Goal: Task Accomplishment & Management: Manage account settings

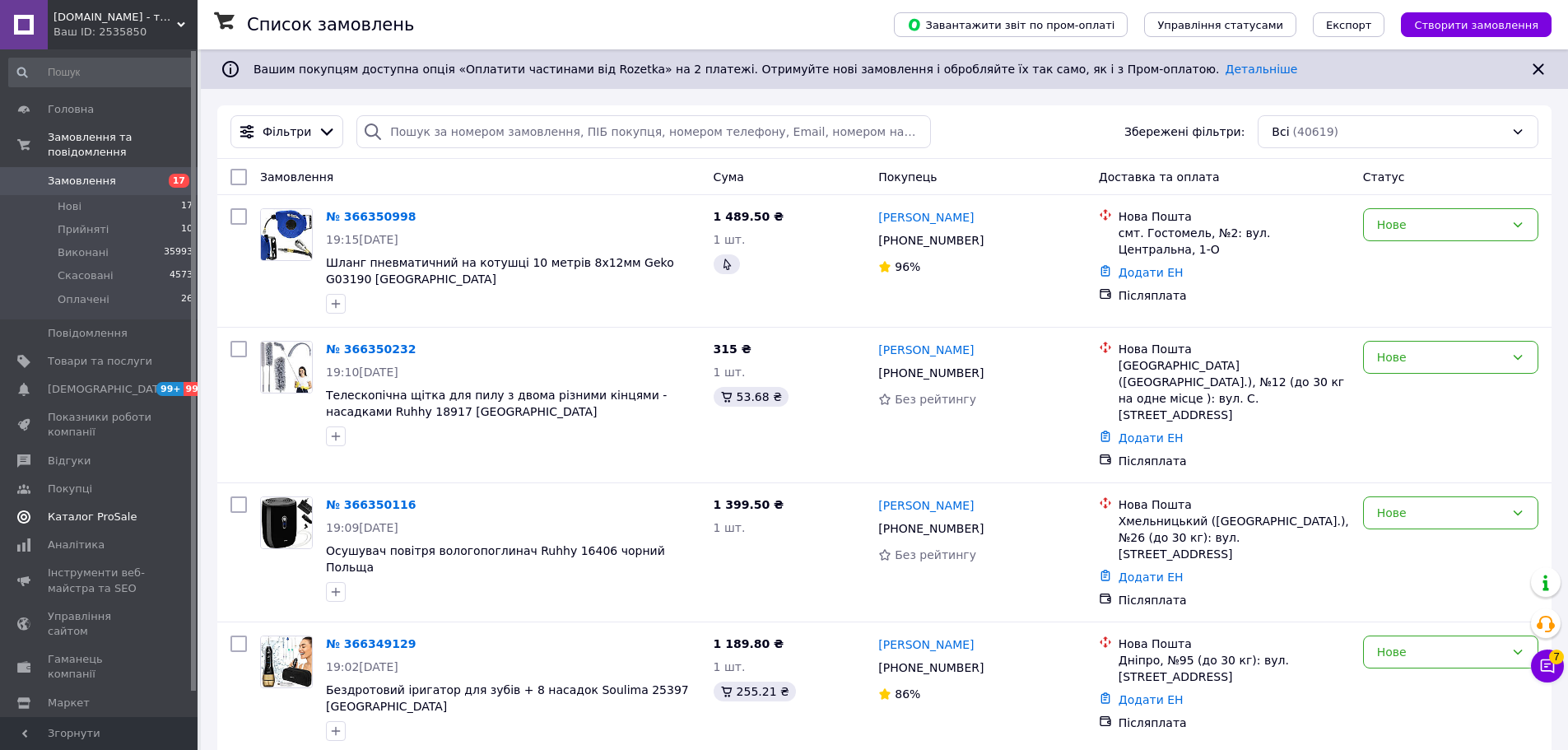
click at [122, 510] on span "Каталог ProSale" at bounding box center [92, 517] width 89 height 15
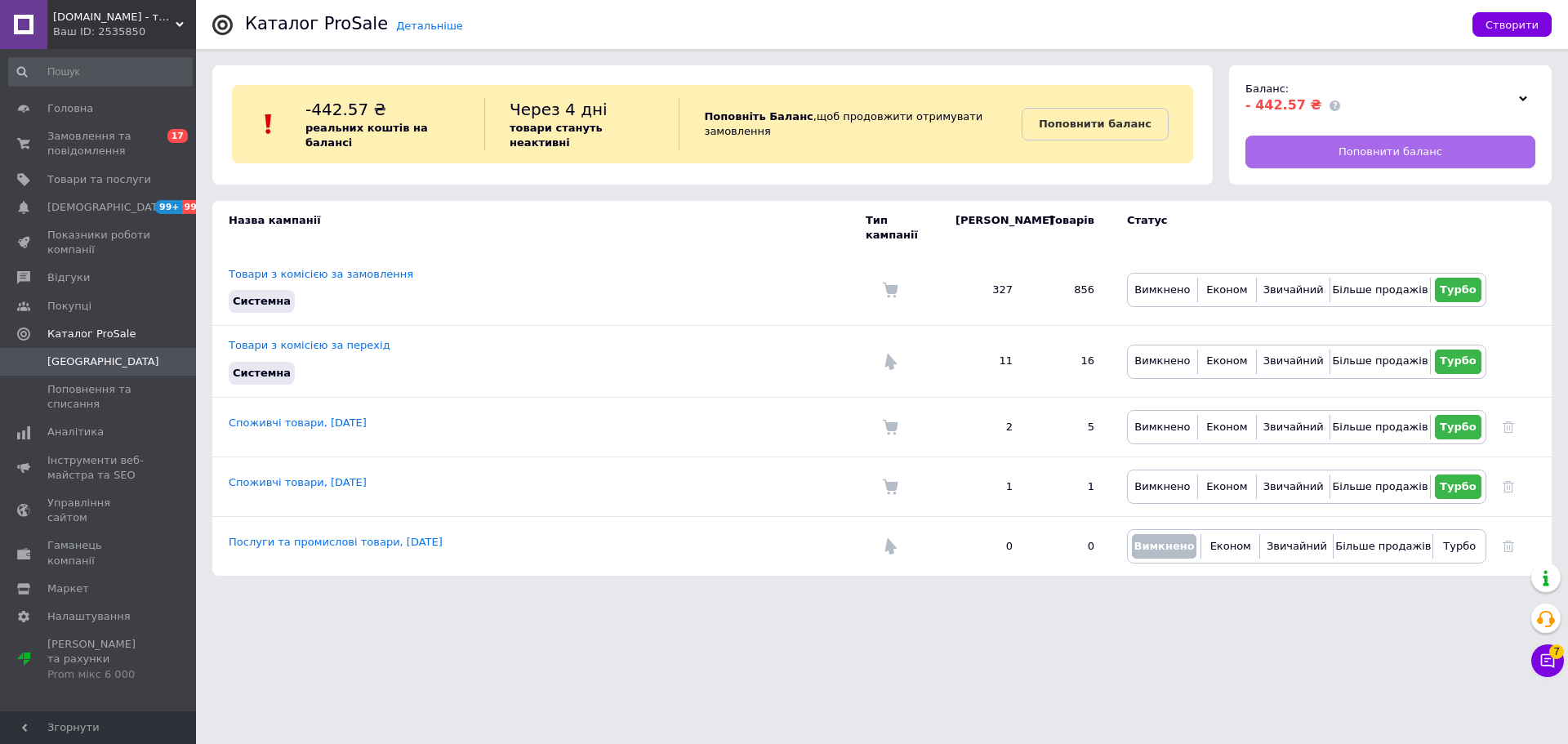
click at [1386, 137] on link "Поповнити баланс" at bounding box center [1390, 152] width 290 height 32
click at [113, 183] on span "Товари та послуги" at bounding box center [99, 180] width 104 height 15
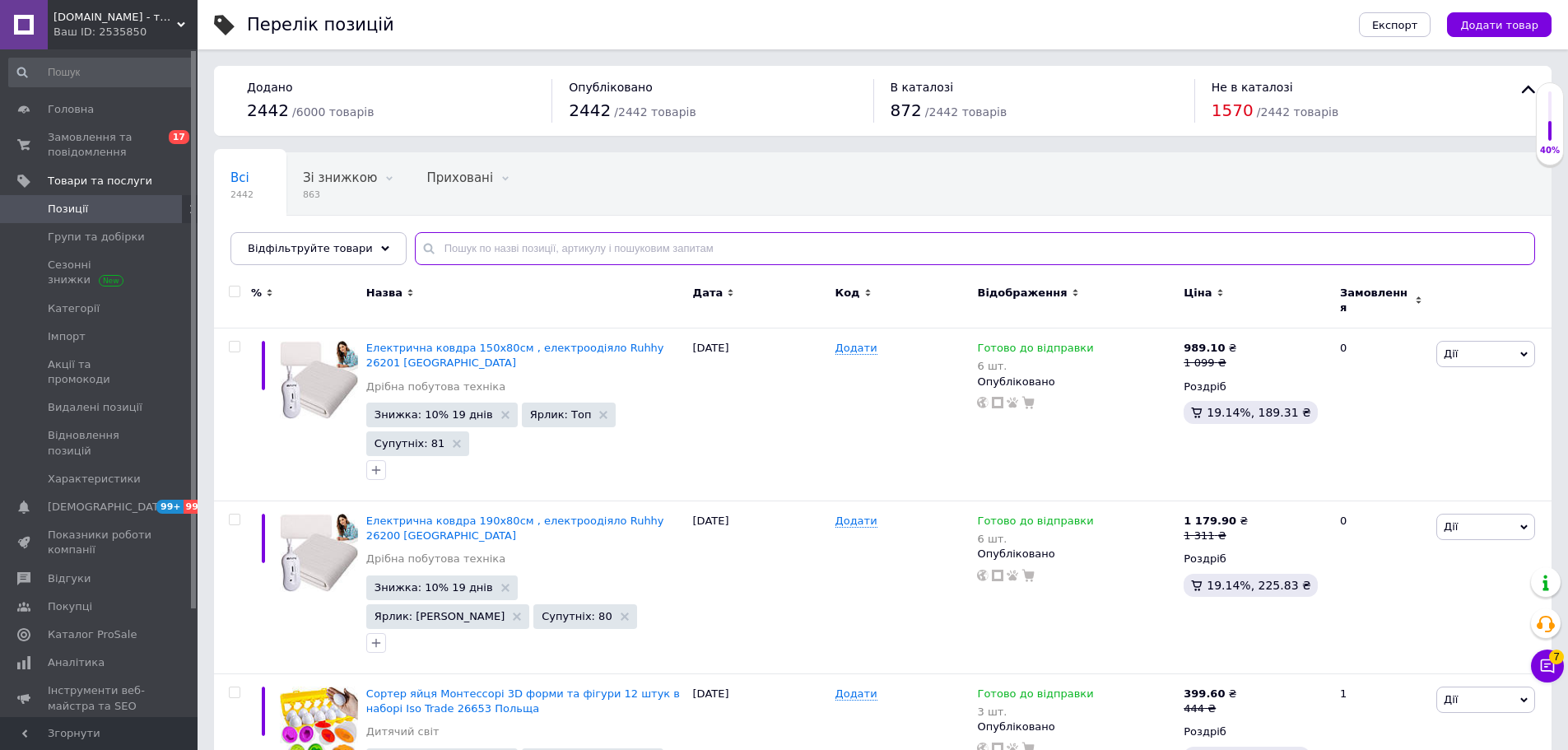
click at [470, 254] on input "text" at bounding box center [975, 249] width 1121 height 33
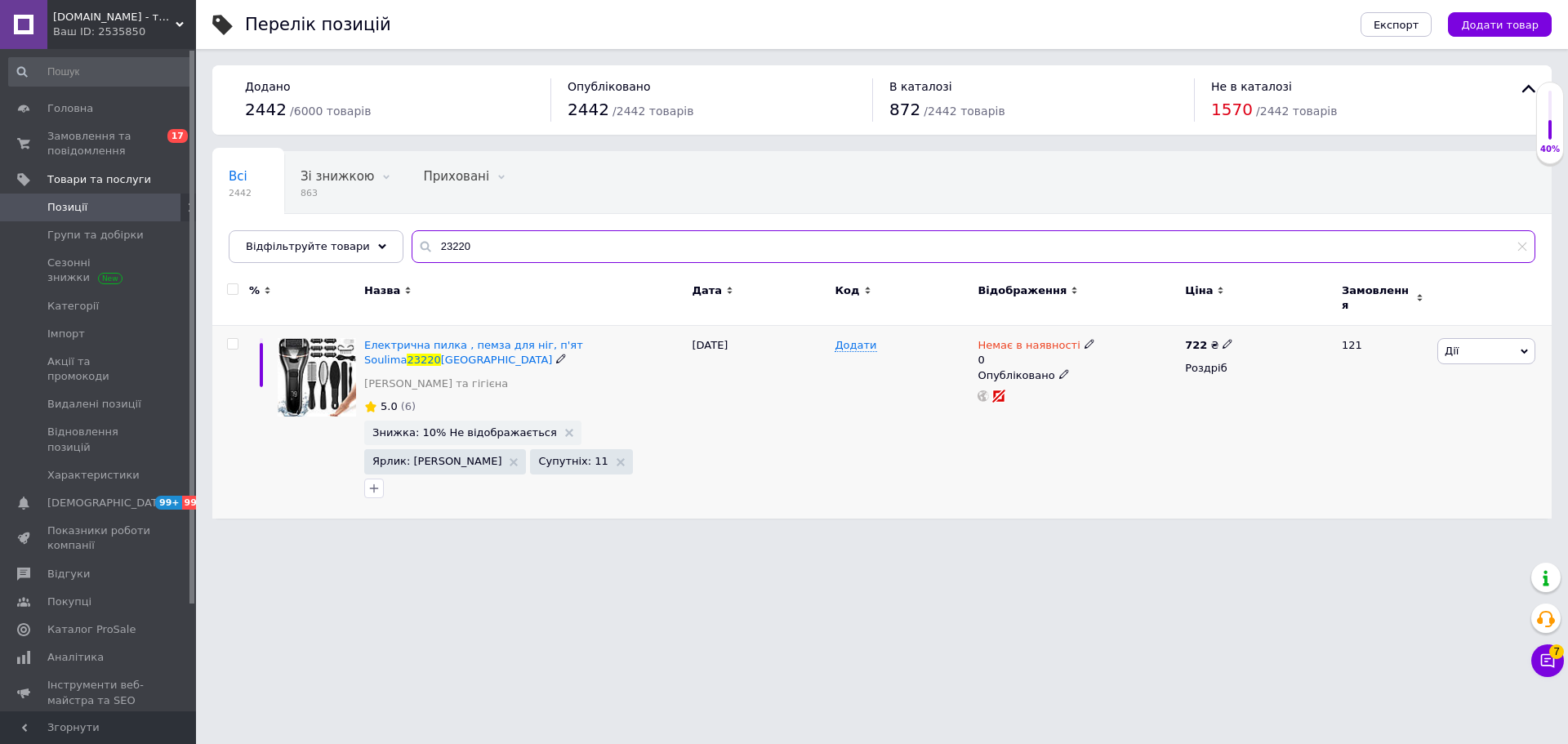
type input "23220"
click at [1084, 339] on icon at bounding box center [1089, 344] width 10 height 10
click at [1127, 400] on li "Готово до відправки" at bounding box center [1174, 411] width 155 height 22
click at [1127, 393] on input "0" at bounding box center [1157, 409] width 124 height 32
type input "4"
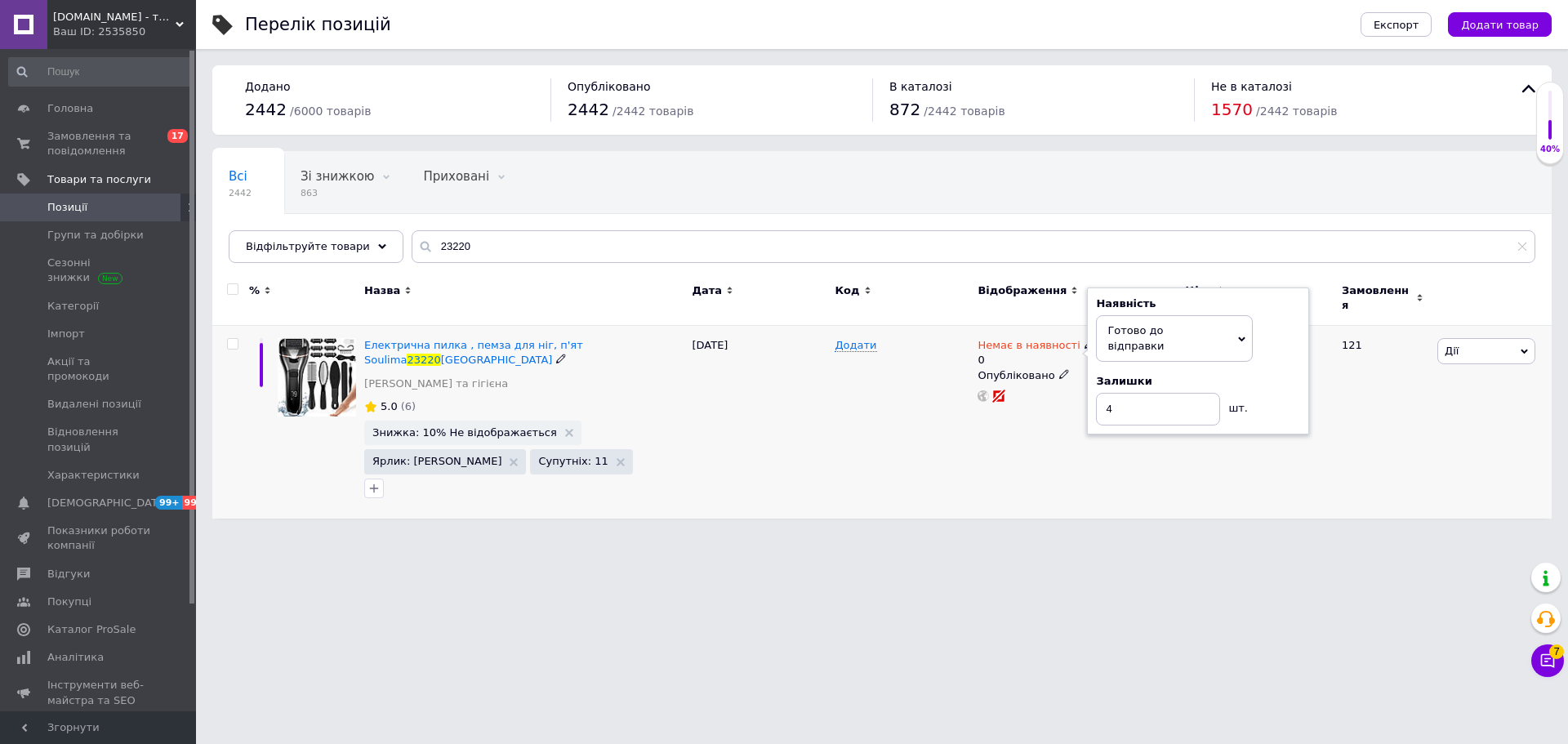
click at [862, 457] on div "Додати" at bounding box center [902, 422] width 143 height 192
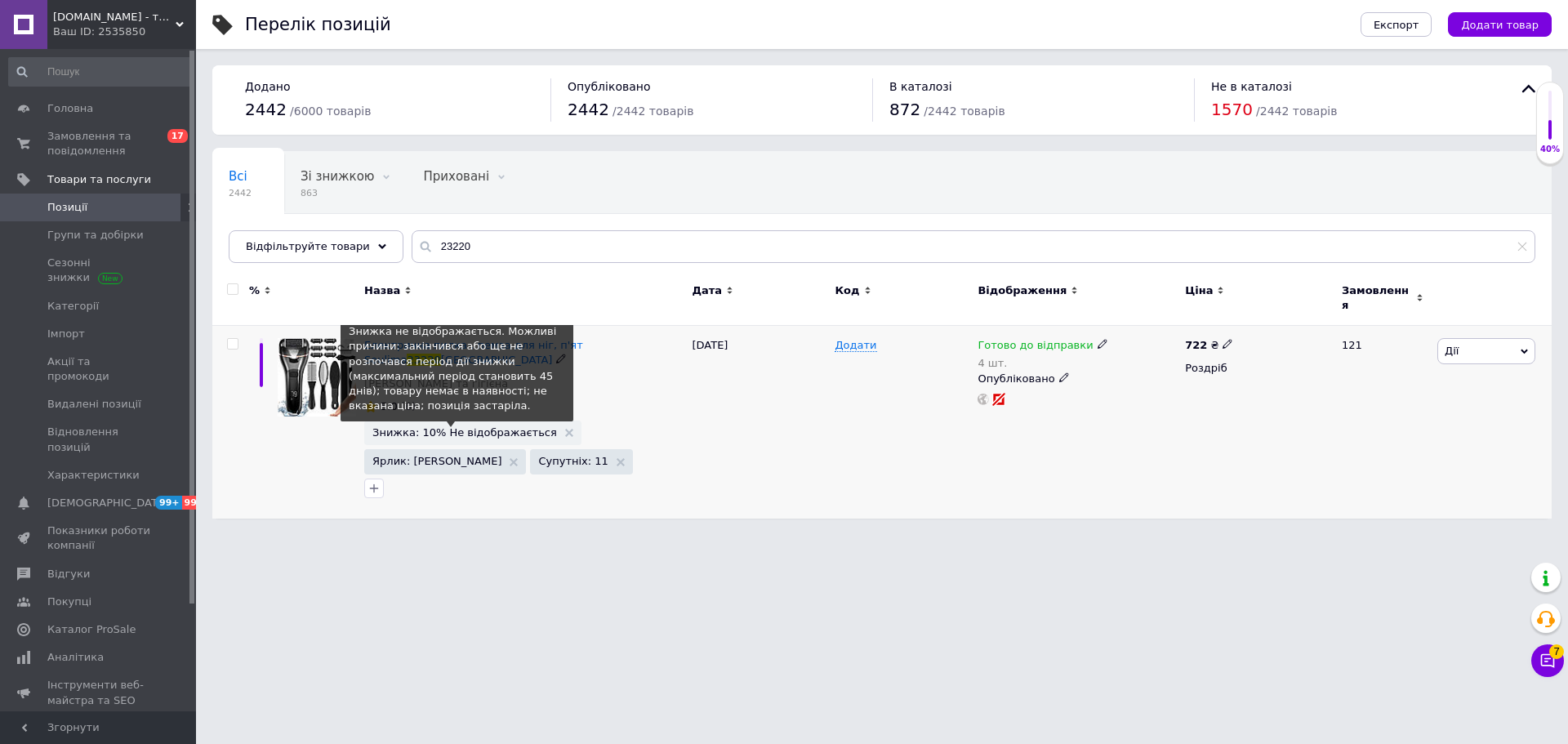
click at [441, 427] on span "Знижка: 10% Не відображається" at bounding box center [465, 432] width 185 height 11
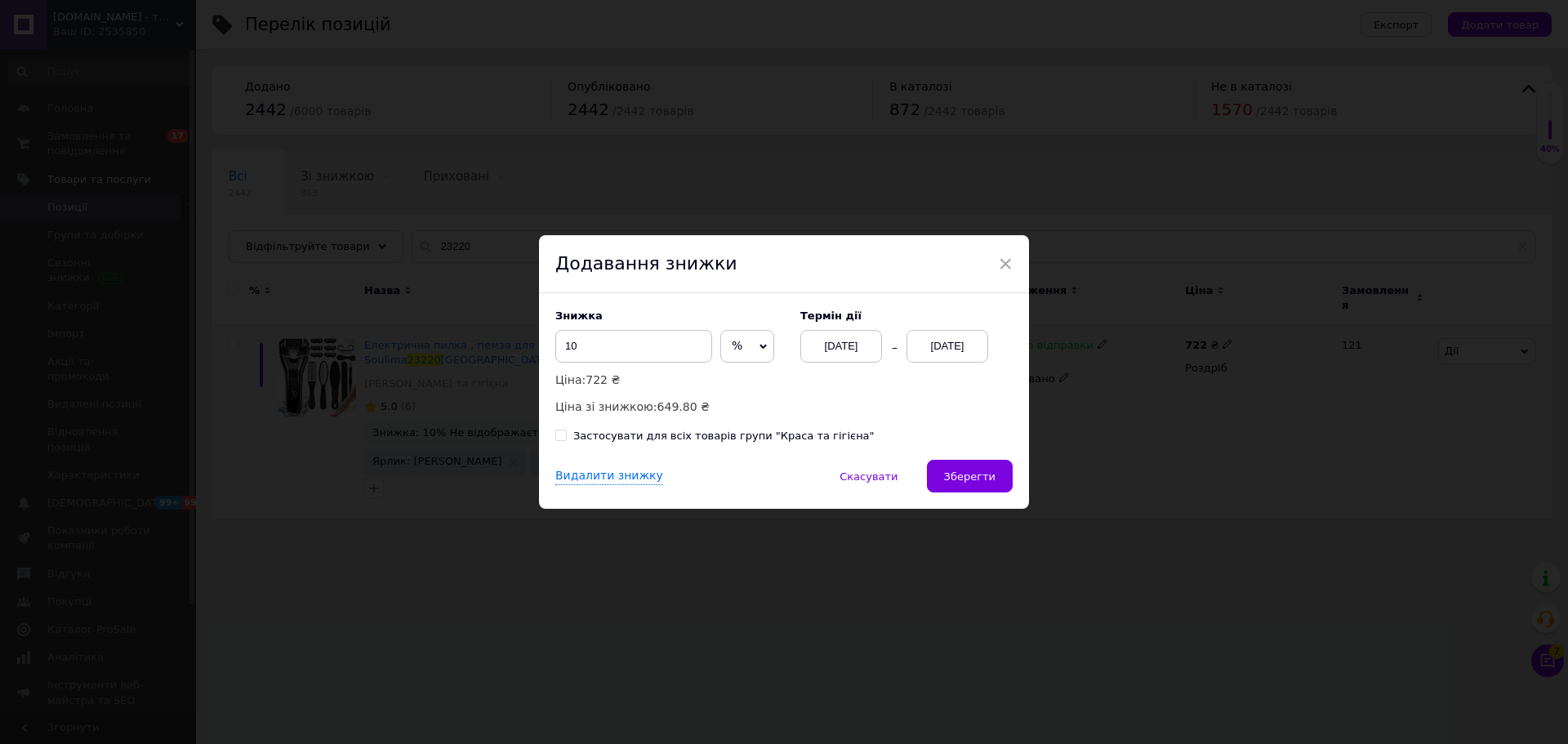
click at [945, 346] on div "[DATE]" at bounding box center [947, 346] width 82 height 32
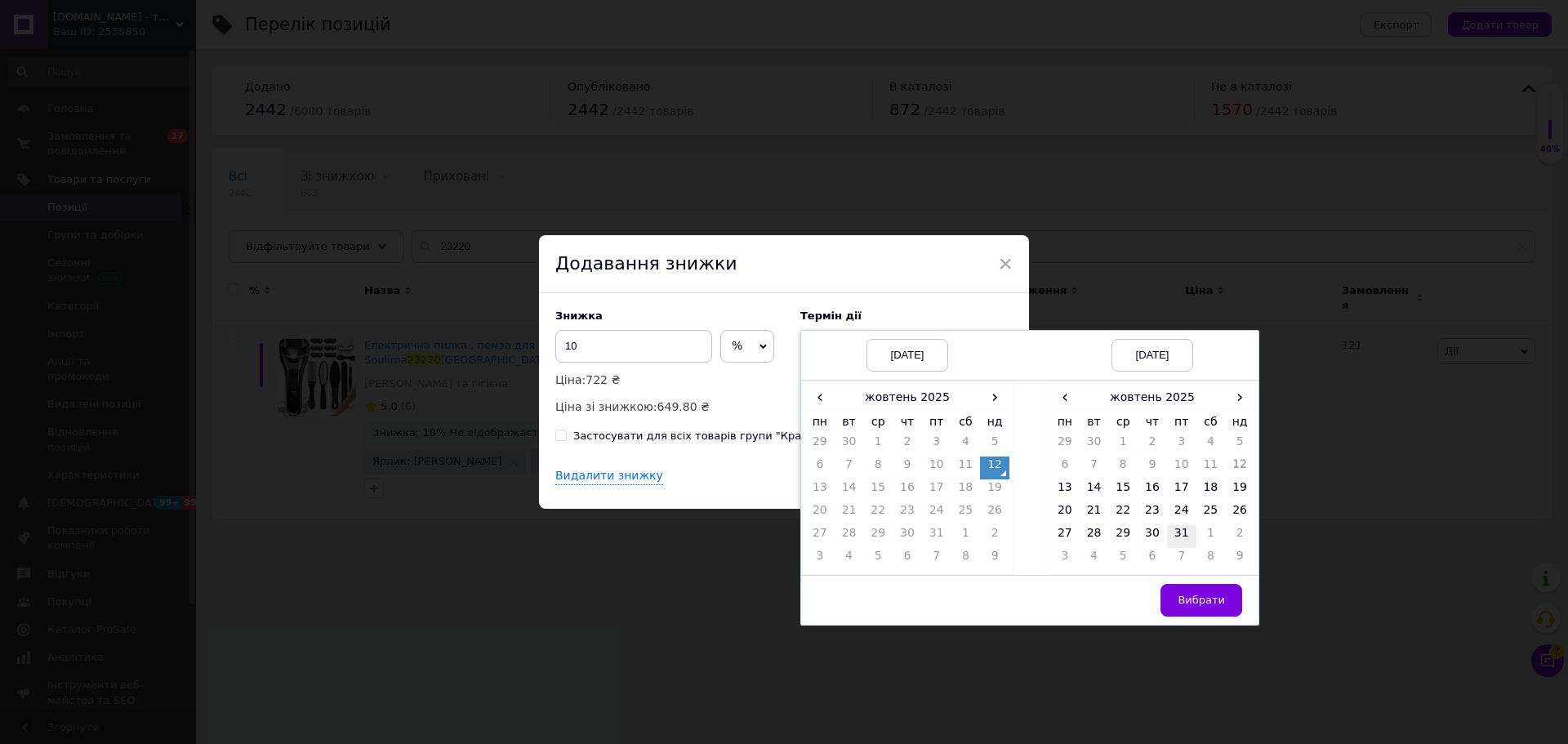
click at [1182, 526] on td "31" at bounding box center [1181, 537] width 29 height 22
click at [1198, 610] on button "Вибрати" at bounding box center [1201, 600] width 82 height 32
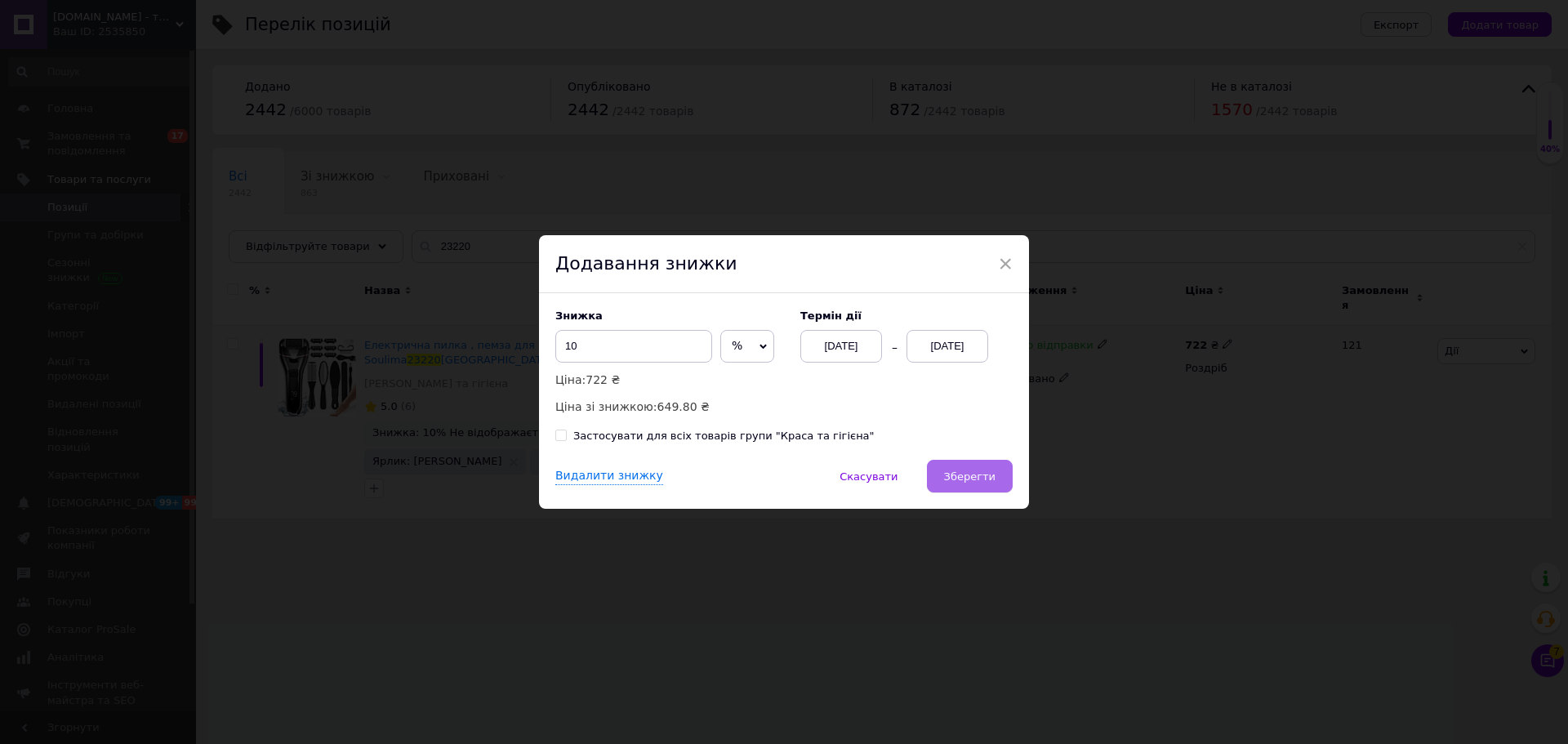
click at [968, 479] on span "Зберегти" at bounding box center [970, 477] width 52 height 12
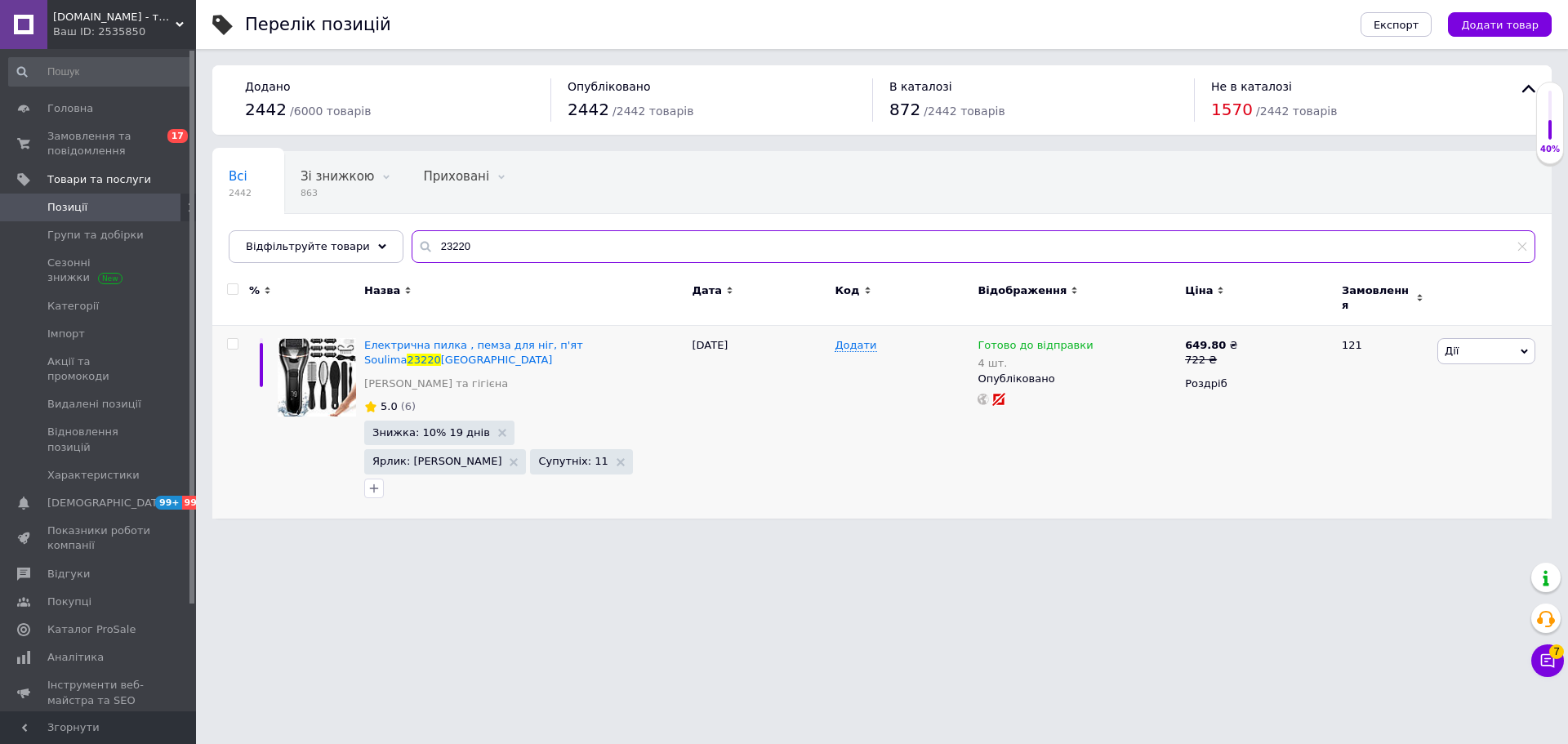
click at [430, 242] on input "23220" at bounding box center [973, 247] width 1123 height 32
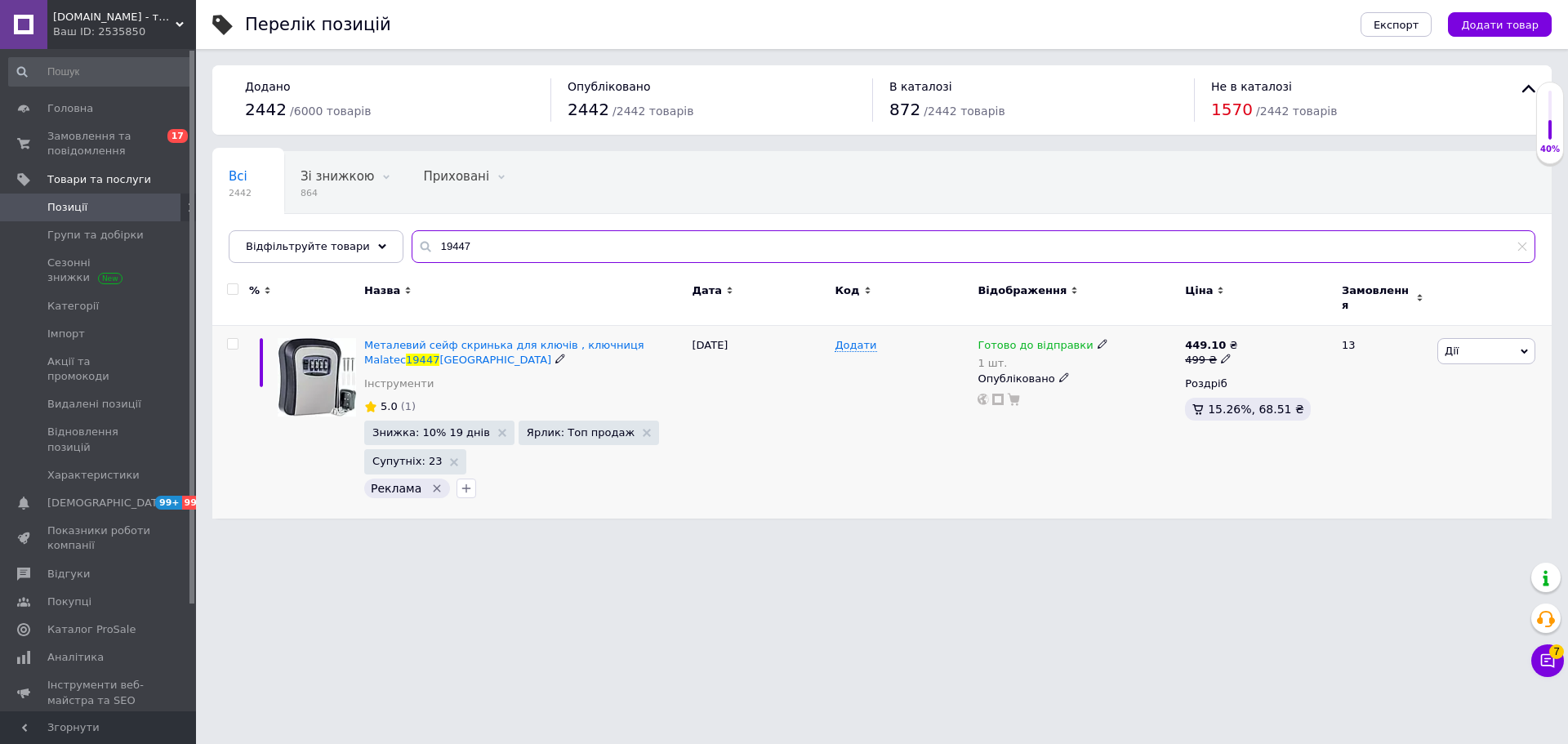
type input "19447"
click at [1098, 339] on icon at bounding box center [1103, 344] width 10 height 10
click at [1287, 376] on div "Залишки 1 шт." at bounding box center [1209, 402] width 204 height 52
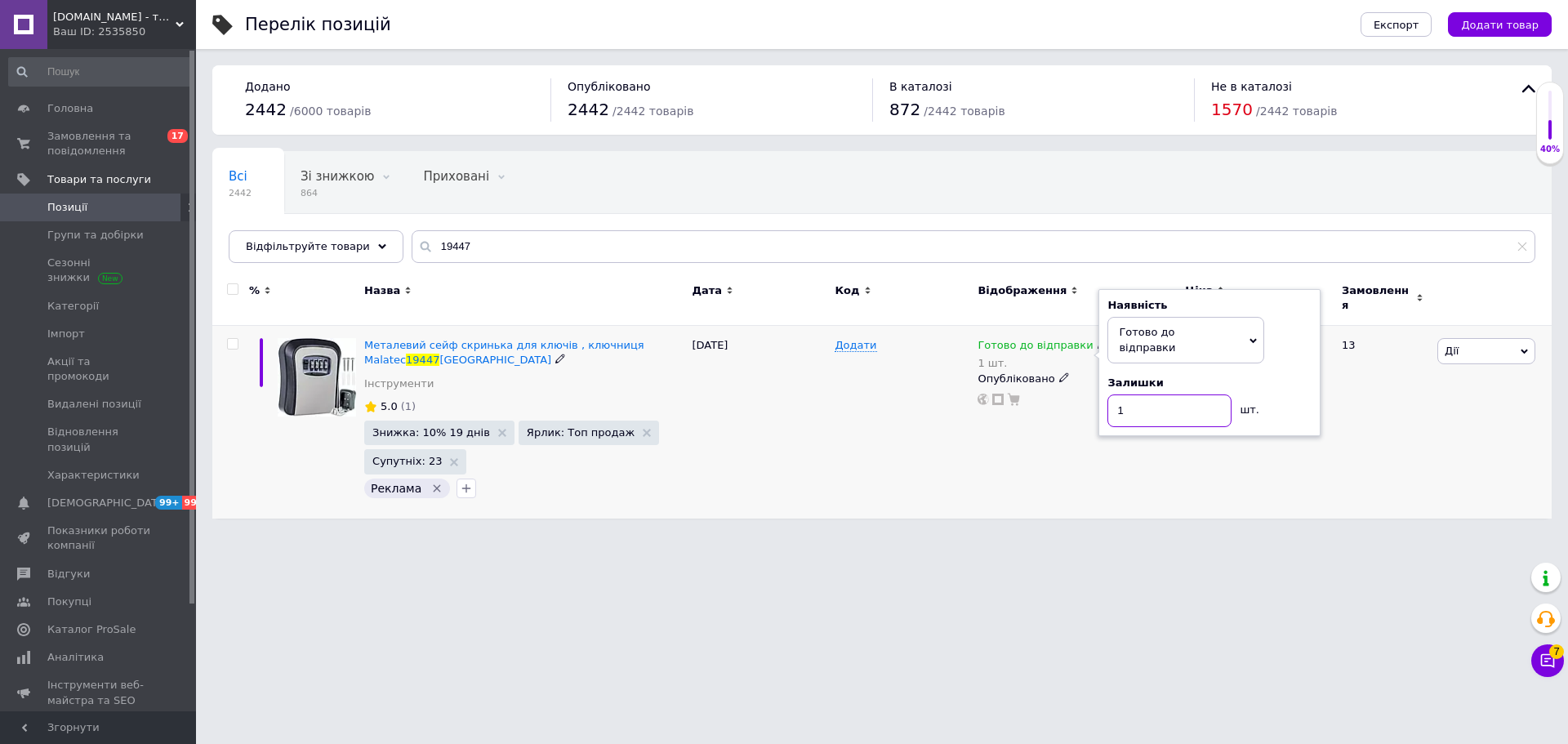
click at [1202, 395] on input "1" at bounding box center [1169, 411] width 124 height 32
type input "6"
click at [1157, 451] on div "Готово до відправки 1 шт. Наявність [PERSON_NAME] до відправки В наявності Нема…" at bounding box center [1077, 422] width 207 height 192
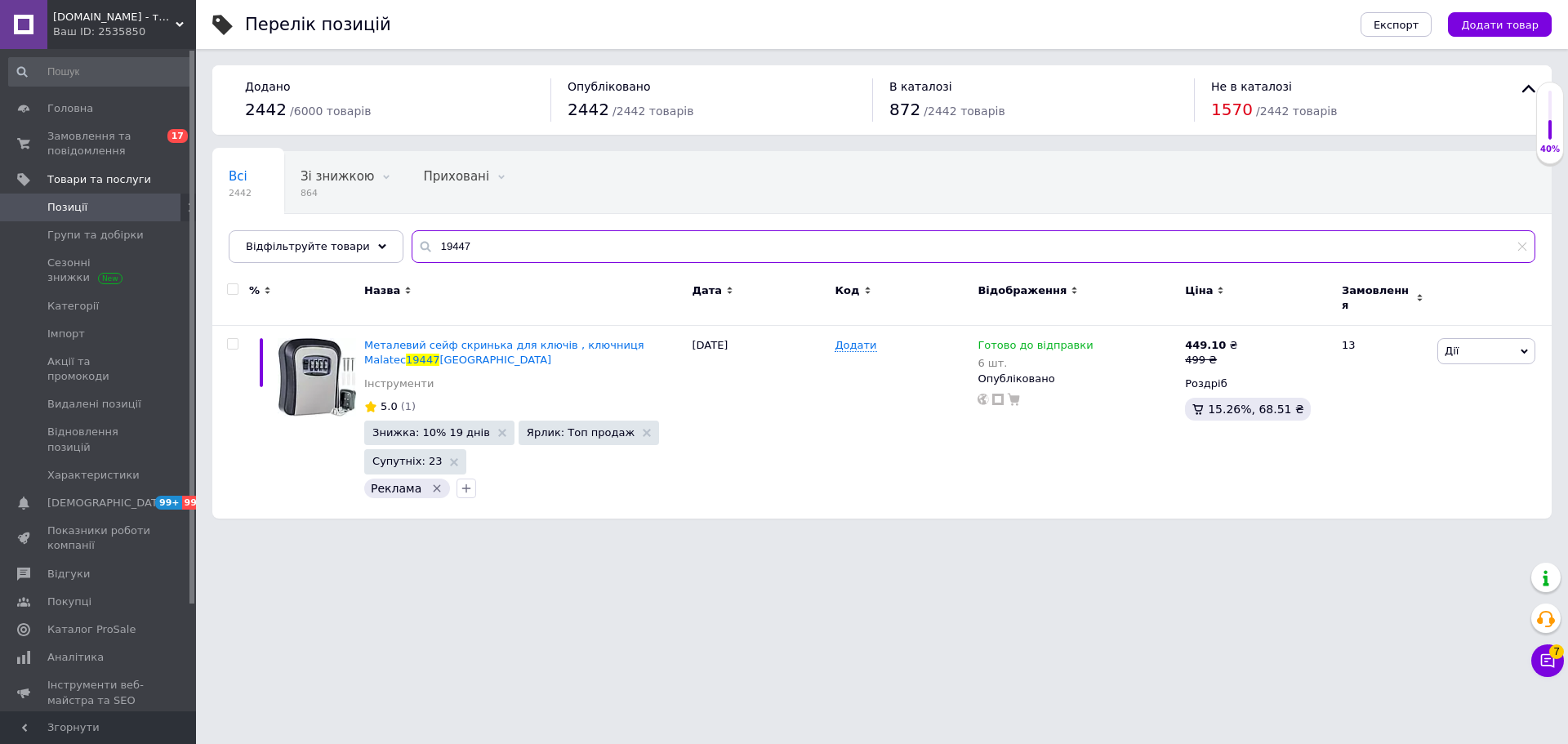
click at [441, 253] on input "19447" at bounding box center [973, 247] width 1123 height 32
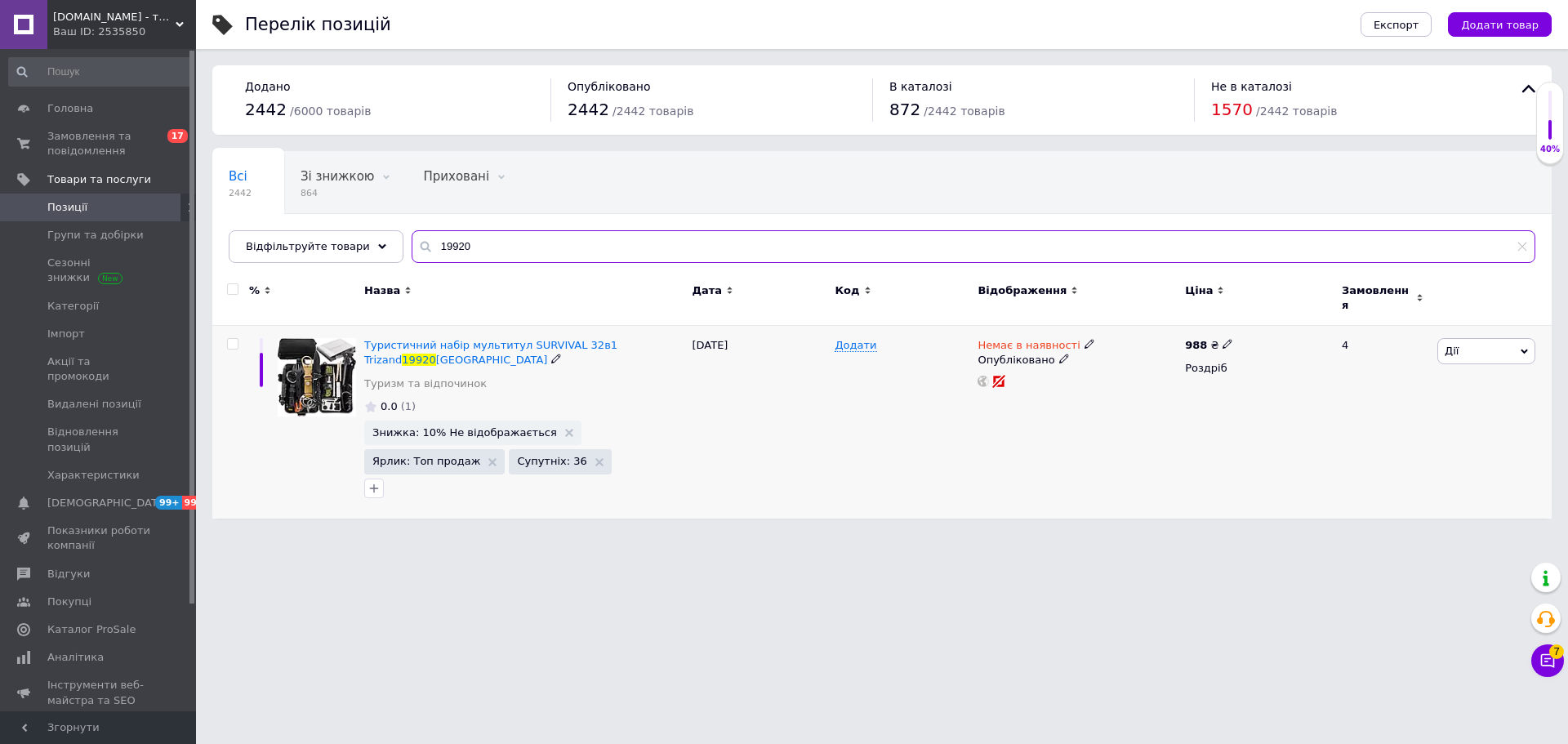
type input "19920"
click at [1073, 327] on div "Немає в наявності Опубліковано" at bounding box center [1077, 422] width 207 height 192
click at [1084, 339] on icon at bounding box center [1089, 344] width 10 height 10
click at [1113, 392] on li "Готово до відправки" at bounding box center [1174, 403] width 155 height 22
click at [1113, 387] on input at bounding box center [1157, 402] width 124 height 32
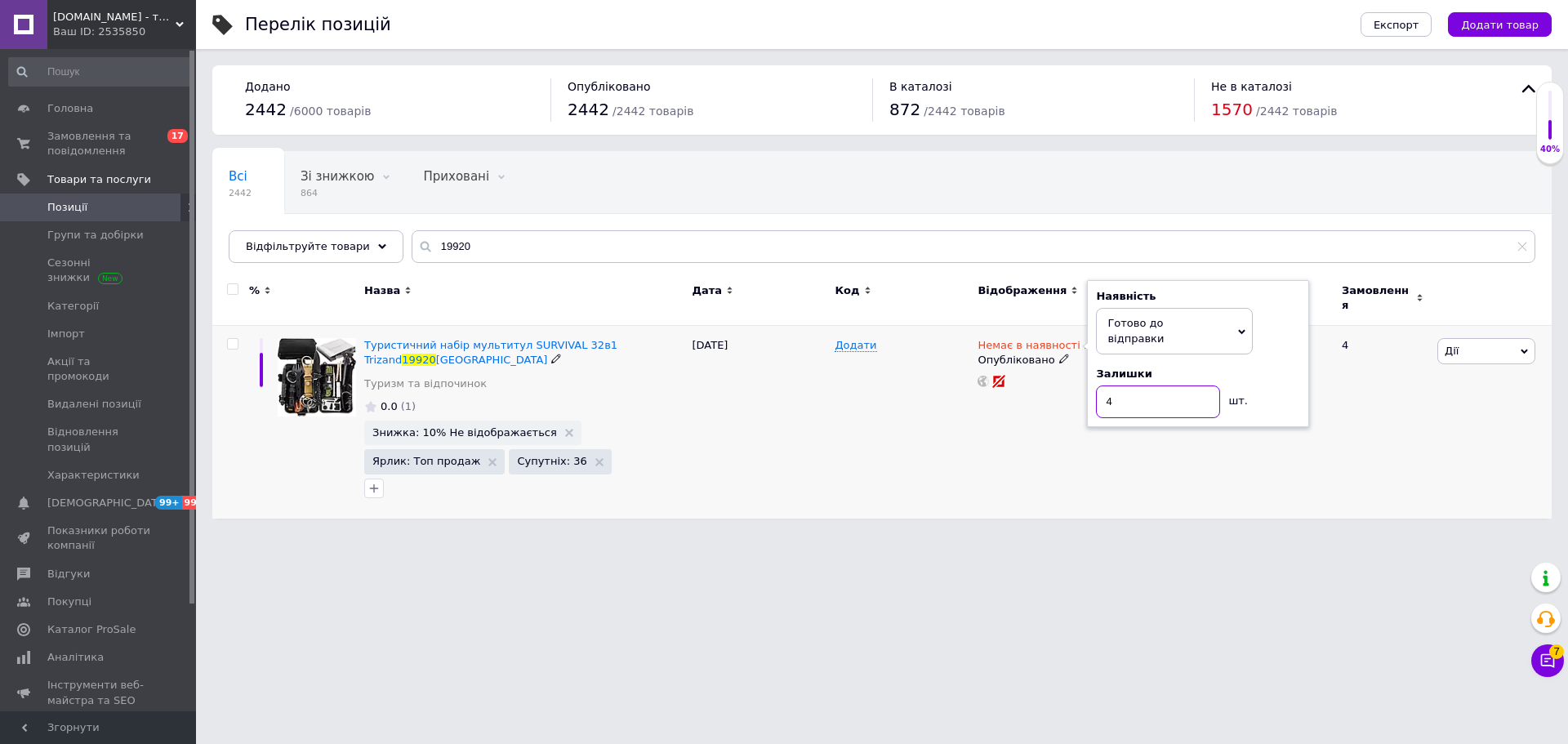
type input "4"
click at [994, 404] on div "Немає в наявності Наявність [PERSON_NAME] до відправки В наявності Немає в наяв…" at bounding box center [1077, 422] width 207 height 192
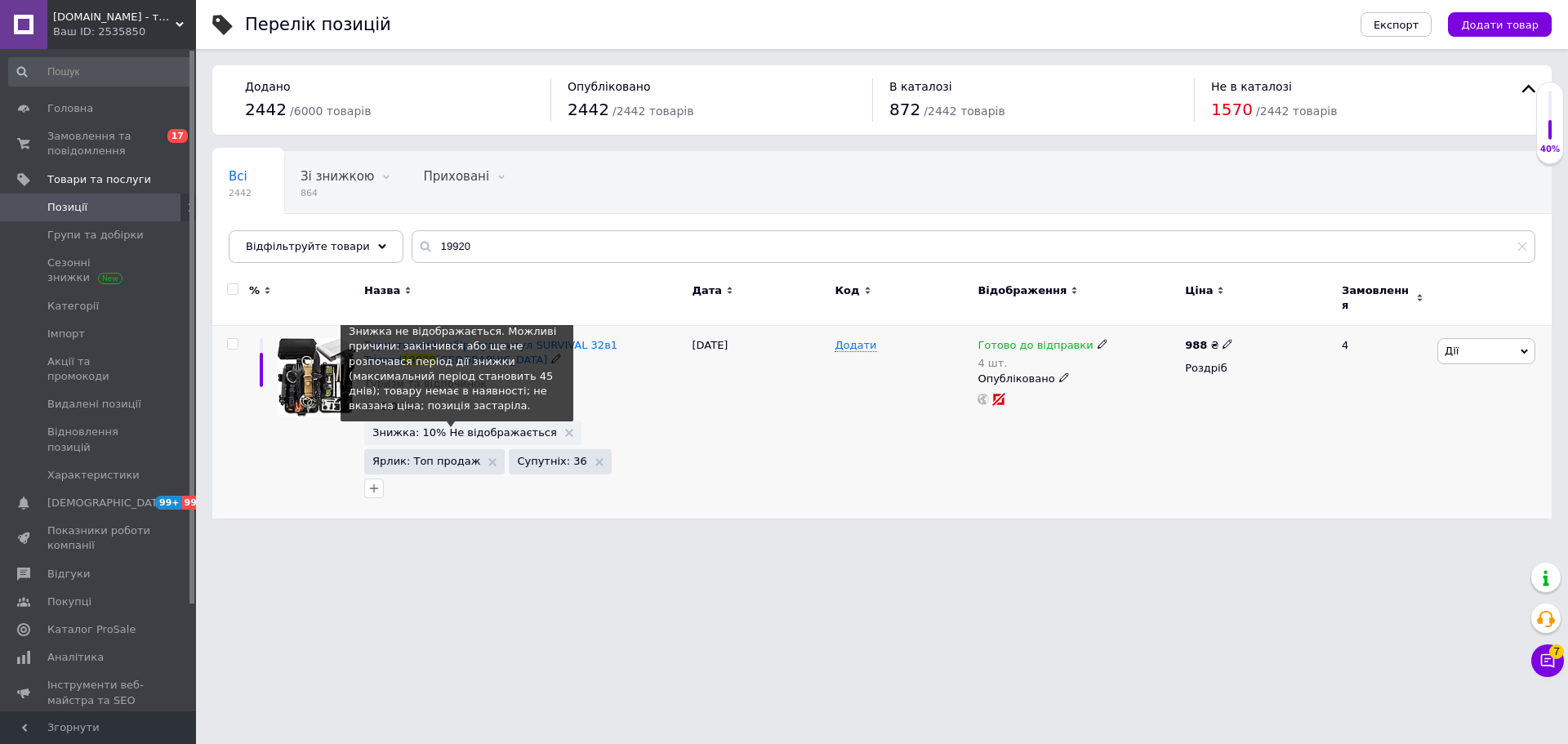
click at [441, 427] on span "Знижка: 10% Не відображається" at bounding box center [465, 432] width 185 height 11
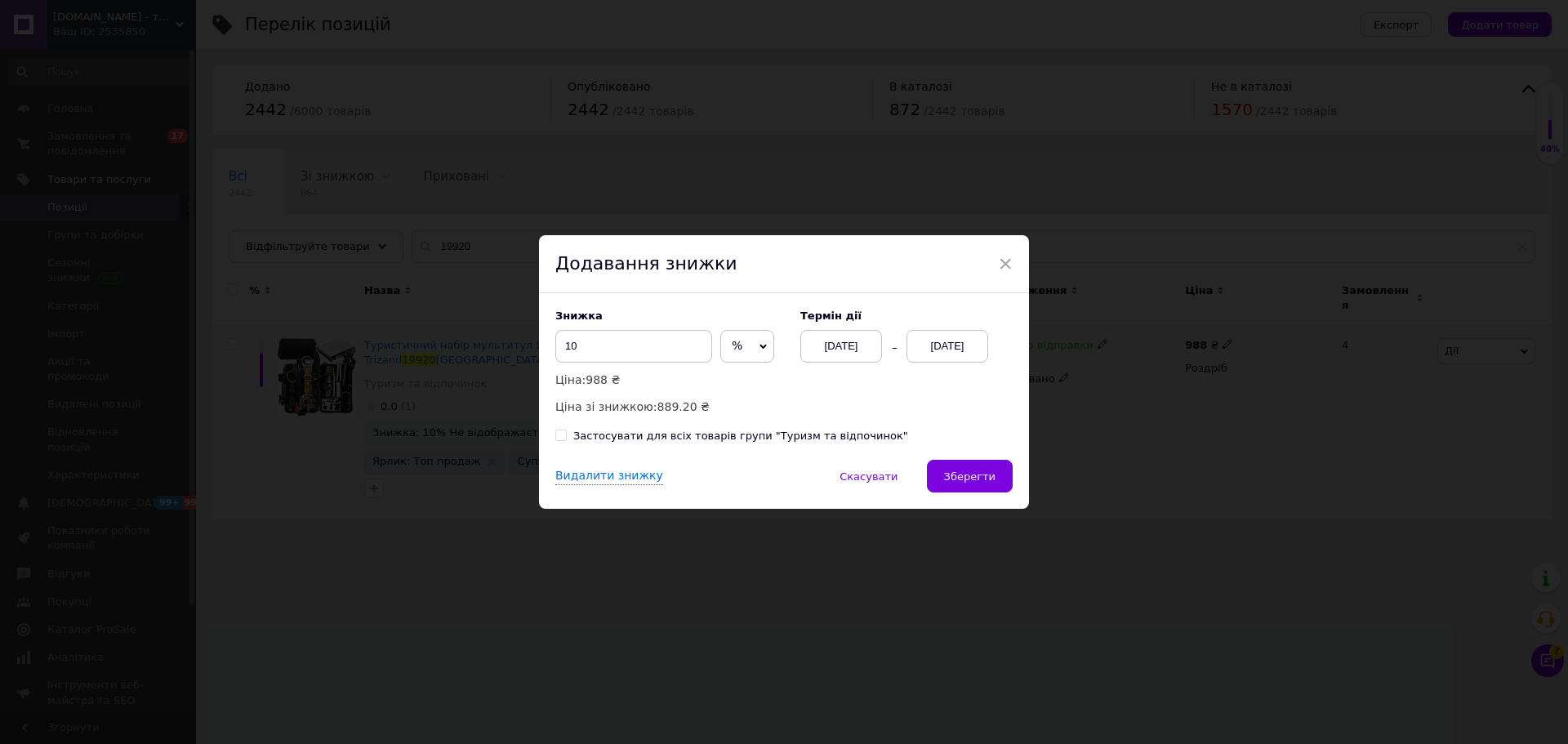
click at [956, 359] on div "[DATE]" at bounding box center [947, 346] width 82 height 32
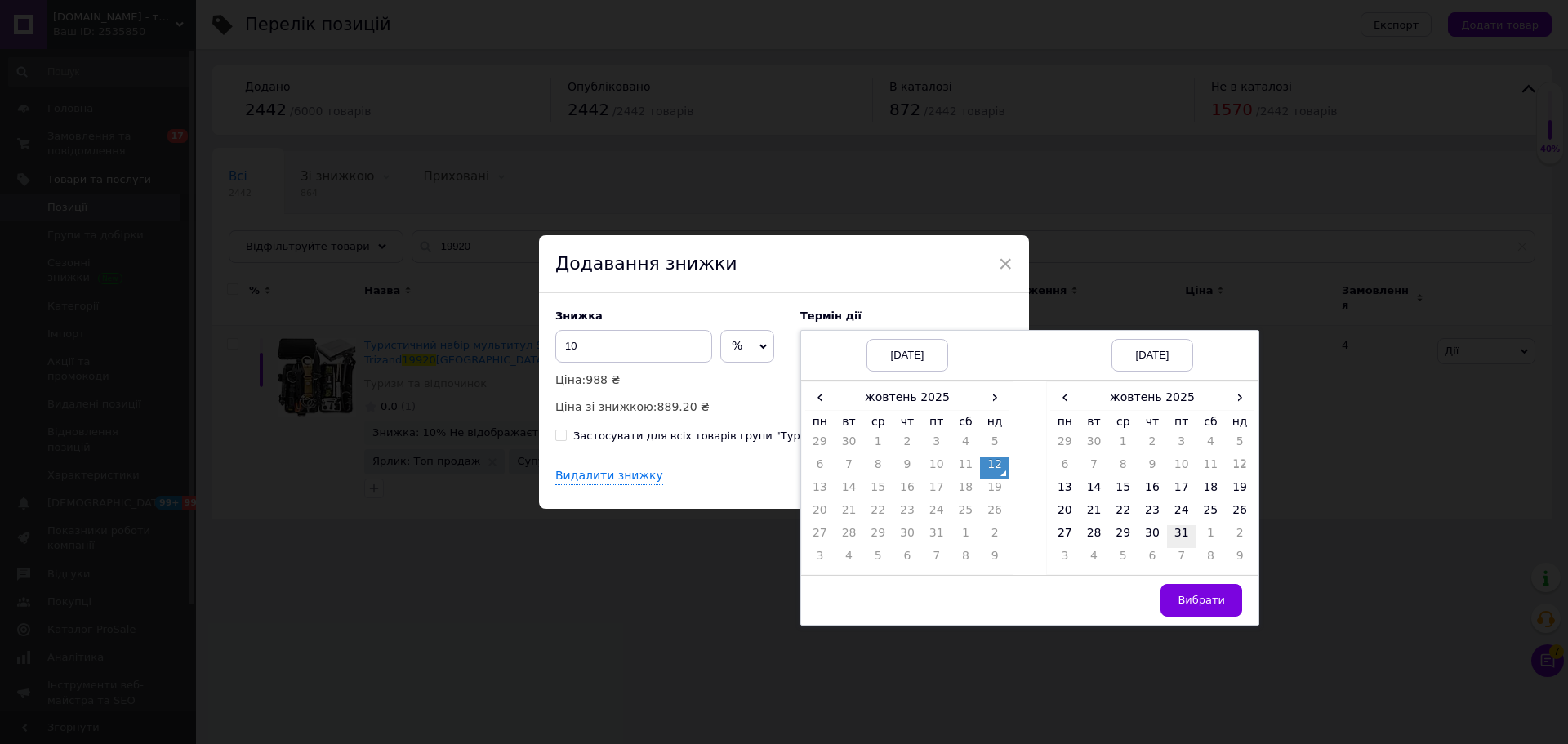
click at [1191, 532] on td "31" at bounding box center [1181, 537] width 29 height 22
click at [1192, 602] on span "Вибрати" at bounding box center [1201, 600] width 47 height 12
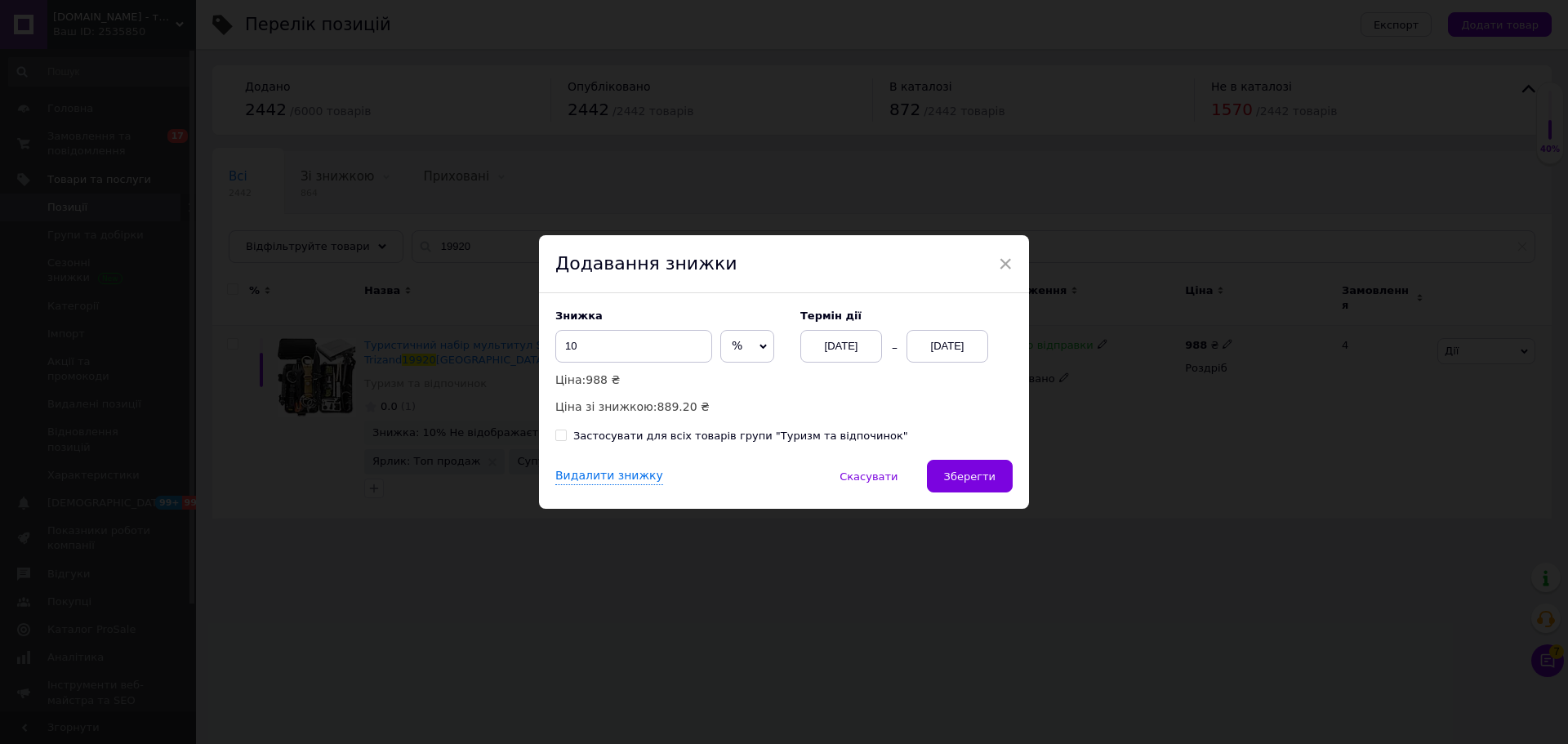
click at [555, 432] on input "Застосувати для всіх товарів групи "Туризм та відпочинок"" at bounding box center [560, 435] width 11 height 11
checkbox input "true"
click at [964, 468] on button "Зберегти" at bounding box center [969, 476] width 86 height 32
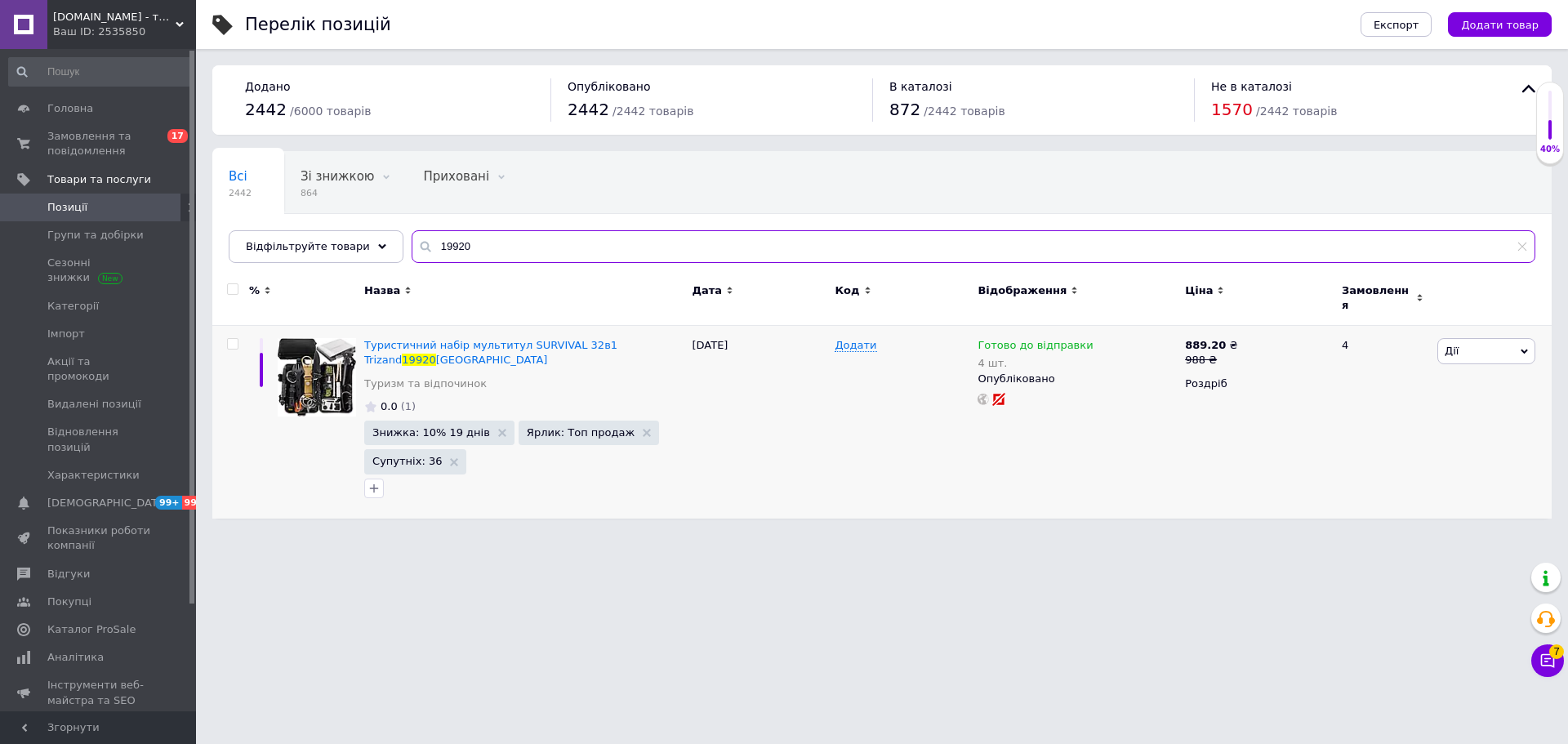
click at [426, 248] on input "19920" at bounding box center [973, 247] width 1123 height 32
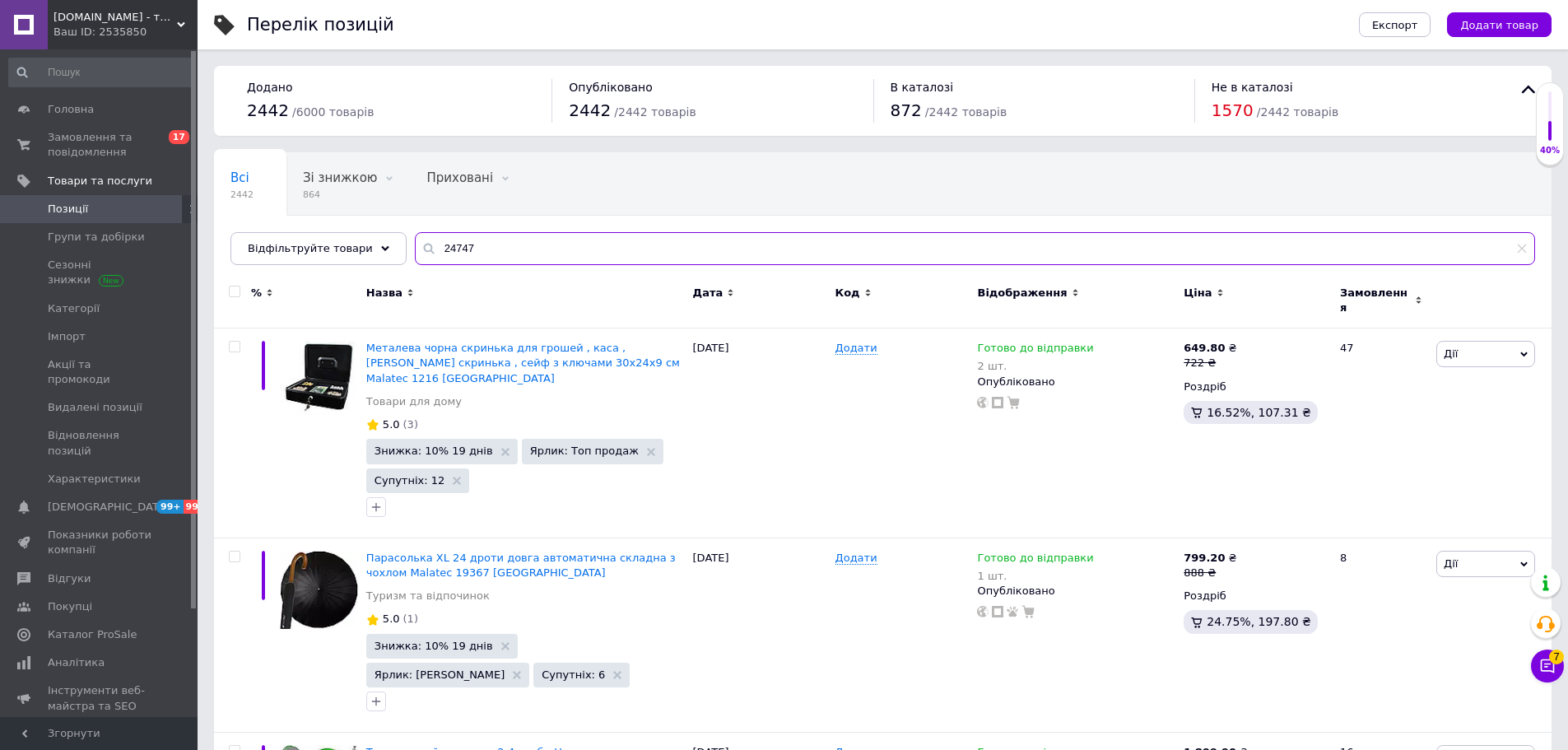
type input "24747"
